Goal: Task Accomplishment & Management: Complete application form

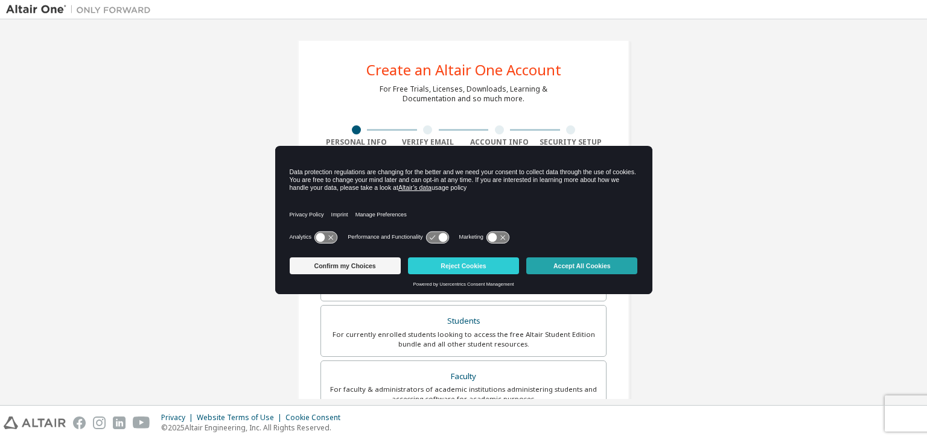
click at [580, 266] on button "Accept All Cookies" at bounding box center [581, 266] width 111 height 17
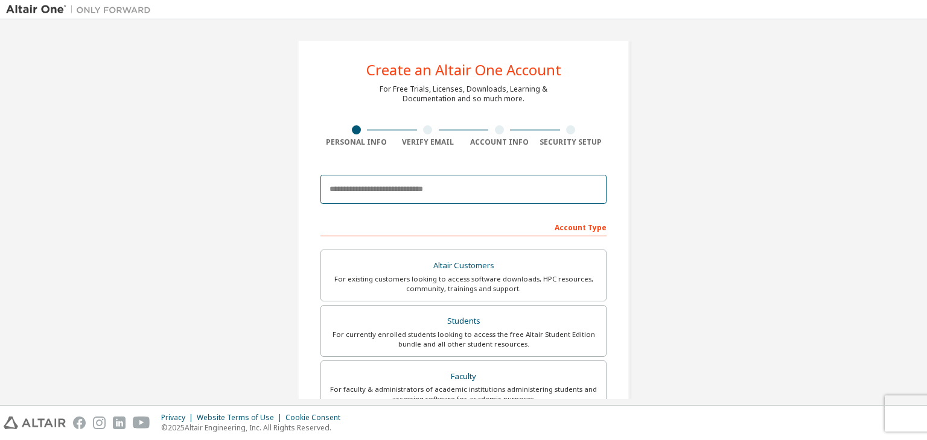
click at [468, 197] on input "email" at bounding box center [463, 189] width 286 height 29
type input "**********"
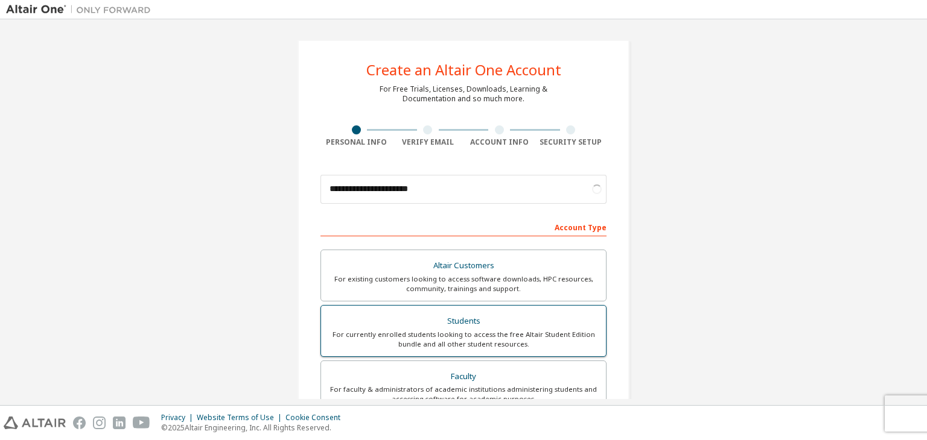
click at [475, 328] on div "Students" at bounding box center [463, 321] width 270 height 17
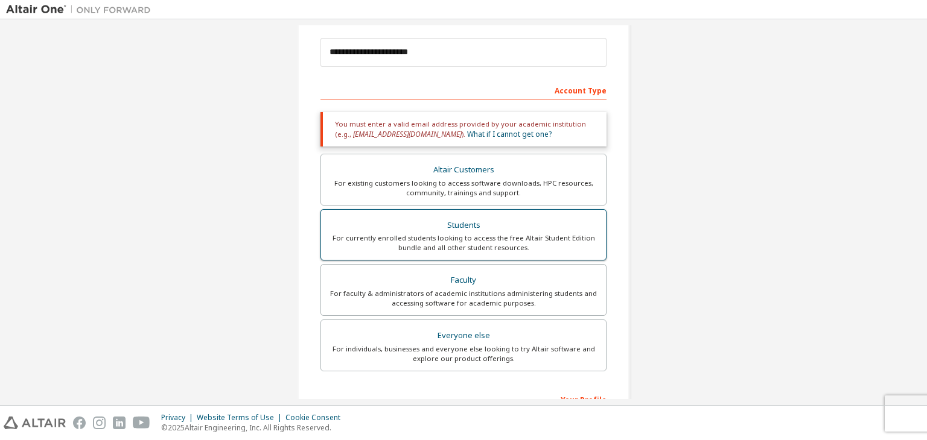
scroll to position [138, 0]
click at [433, 242] on div "For currently enrolled students looking to access the free Altair Student Editi…" at bounding box center [463, 242] width 270 height 19
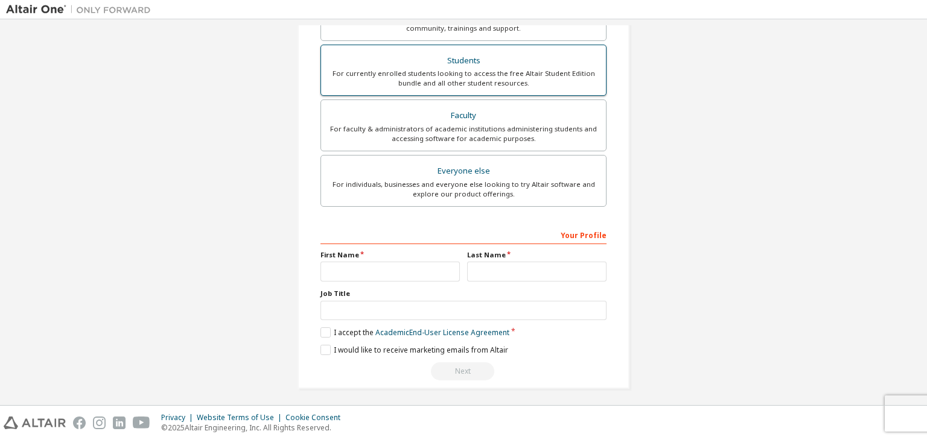
scroll to position [304, 0]
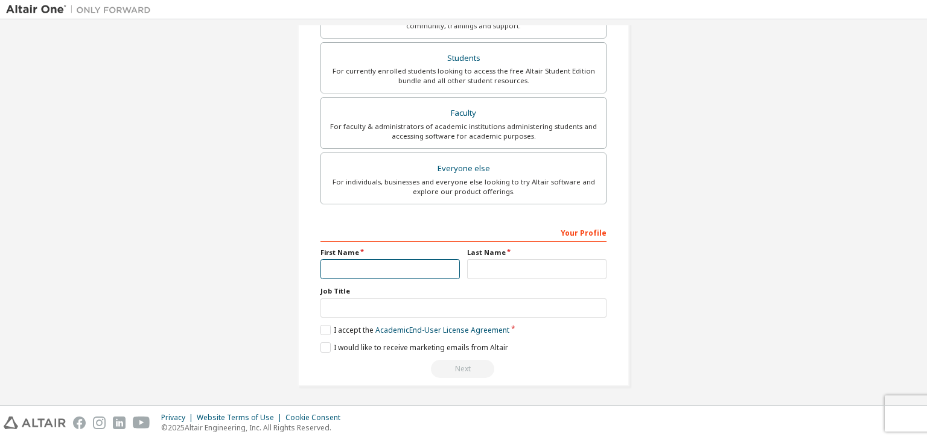
click at [384, 265] on input "text" at bounding box center [389, 269] width 139 height 20
type input "*****"
click at [474, 264] on input "text" at bounding box center [536, 269] width 139 height 20
type input "*"
type input "*****"
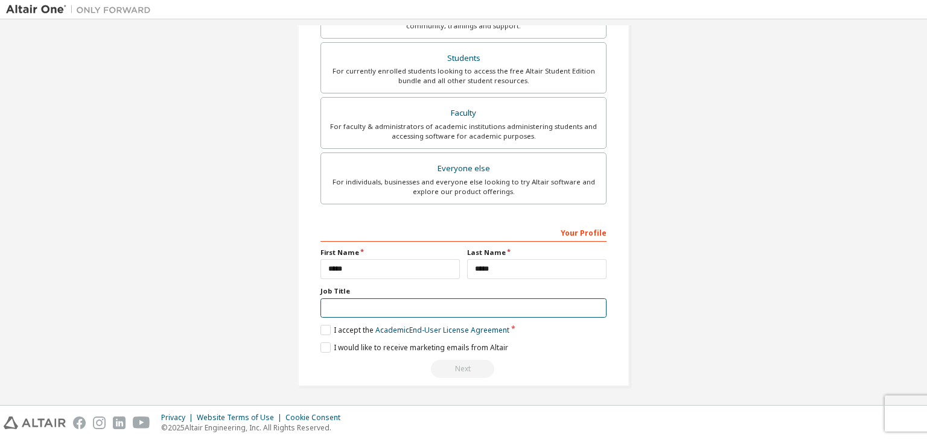
click at [462, 302] on input "text" at bounding box center [463, 309] width 286 height 20
type input "****"
click at [328, 343] on label "I would like to receive marketing emails from Altair" at bounding box center [414, 348] width 188 height 10
click at [322, 330] on label "I accept the Academic End-User License Agreement" at bounding box center [414, 330] width 189 height 10
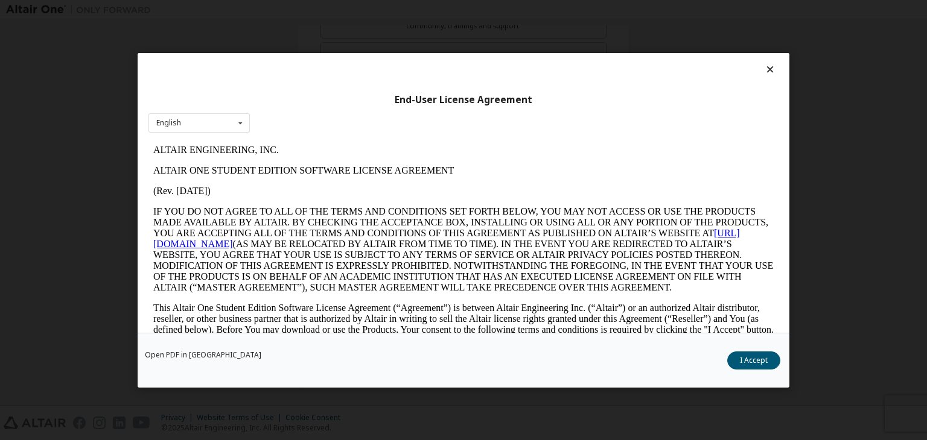
scroll to position [0, 0]
click at [738, 353] on button "I Accept" at bounding box center [753, 361] width 53 height 18
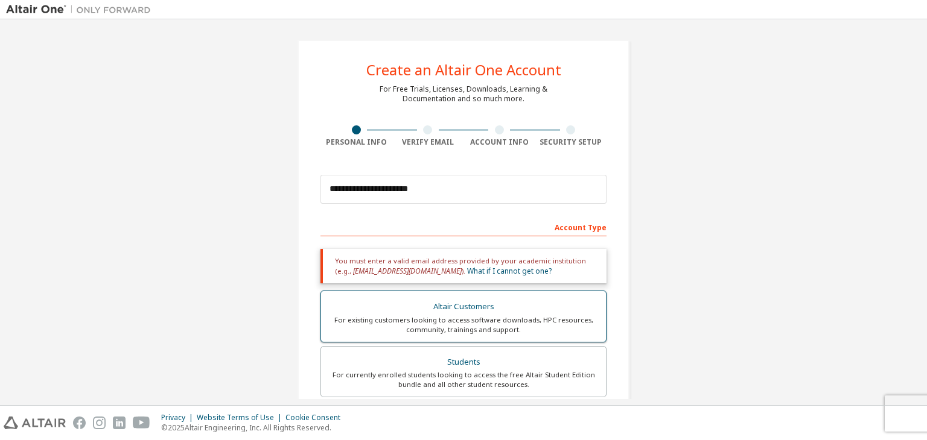
click at [430, 317] on div "For existing customers looking to access software downloads, HPC resources, com…" at bounding box center [463, 325] width 270 height 19
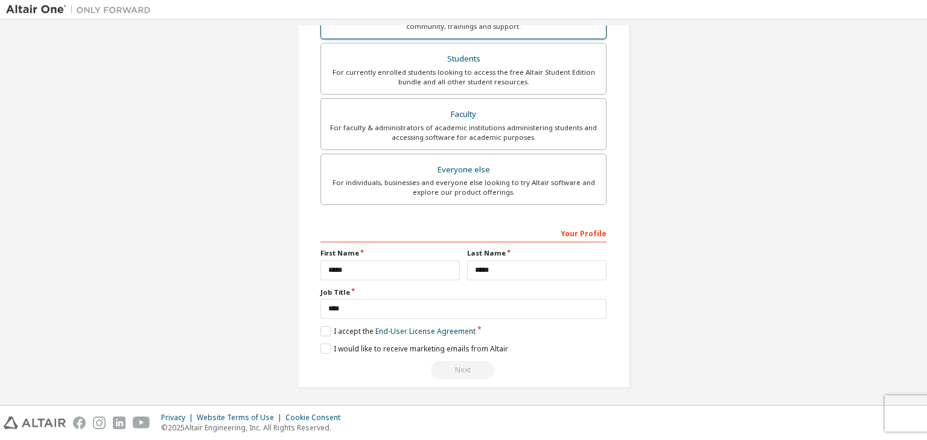
scroll to position [345, 0]
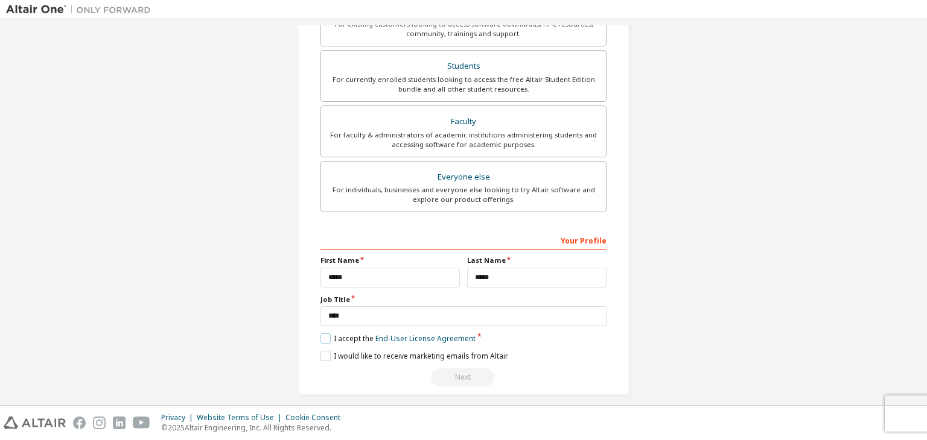
click at [338, 335] on label "I accept the End-User License Agreement" at bounding box center [397, 339] width 155 height 10
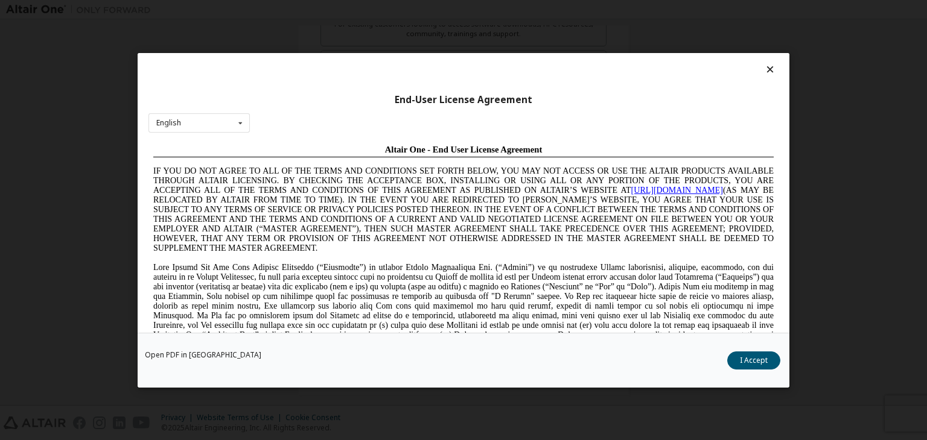
scroll to position [0, 0]
drag, startPoint x: 740, startPoint y: 348, endPoint x: 742, endPoint y: 355, distance: 6.9
click at [742, 355] on div "Open PDF in New Tab I Accept" at bounding box center [464, 360] width 652 height 55
click at [742, 355] on button "I Accept" at bounding box center [753, 361] width 53 height 18
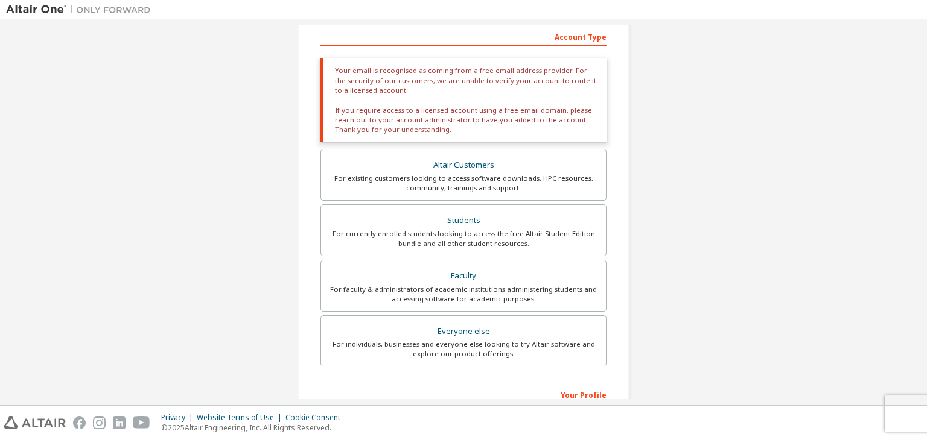
scroll to position [352, 0]
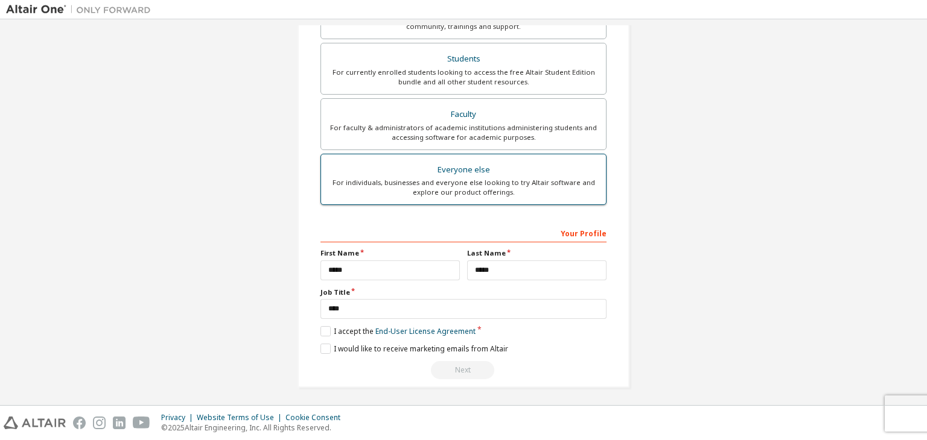
click at [539, 178] on div "For individuals, businesses and everyone else looking to try Altair software an…" at bounding box center [463, 187] width 270 height 19
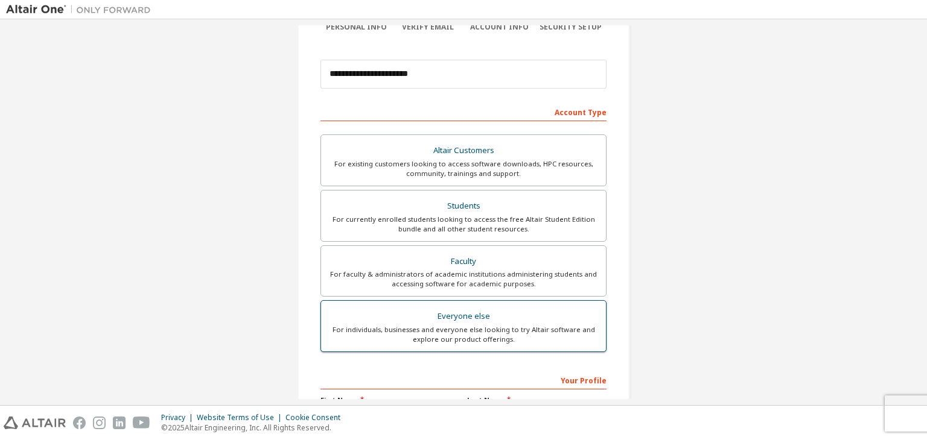
scroll to position [114, 0]
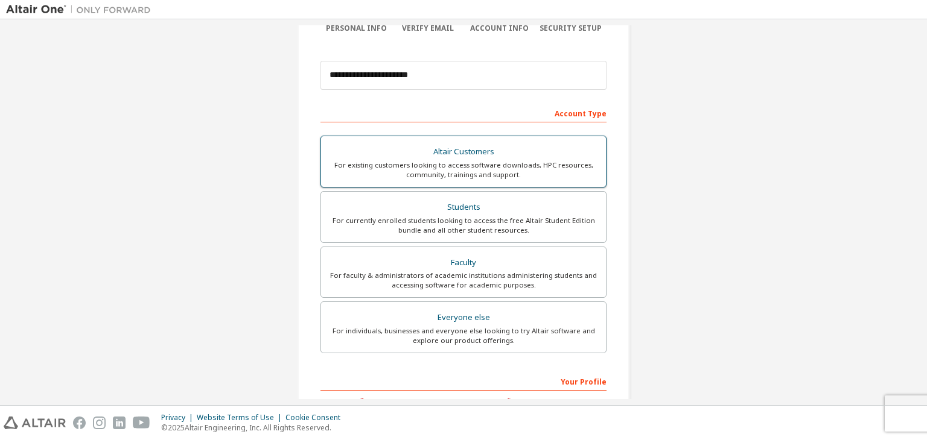
click at [550, 164] on div "For existing customers looking to access software downloads, HPC resources, com…" at bounding box center [463, 170] width 270 height 19
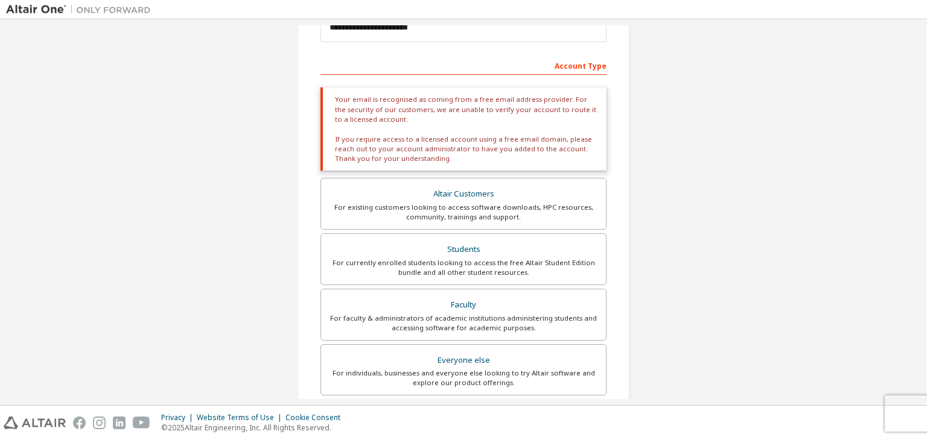
scroll to position [162, 0]
click at [539, 227] on label "Altair Customers For existing customers looking to access software downloads, H…" at bounding box center [463, 203] width 286 height 52
